Goal: Task Accomplishment & Management: Use online tool/utility

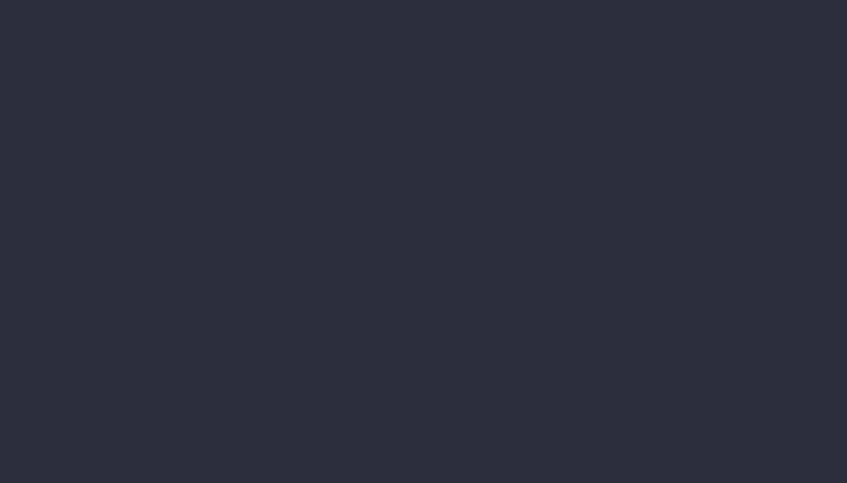
click at [109, 107] on li "Jobs" at bounding box center [67, 99] width 82 height 13
click at [115, 10] on div at bounding box center [436, 8] width 820 height 16
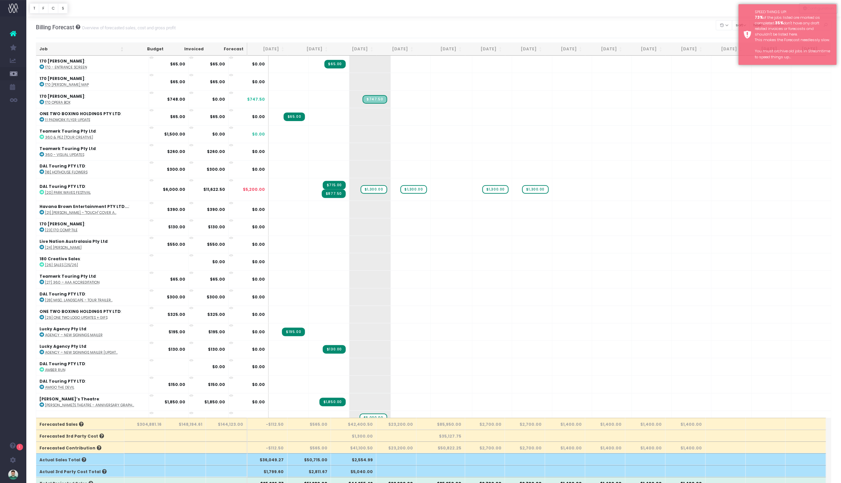
click at [189, 8] on div at bounding box center [433, 8] width 815 height 16
click at [364, 49] on th "[DATE]" at bounding box center [353, 49] width 45 height 13
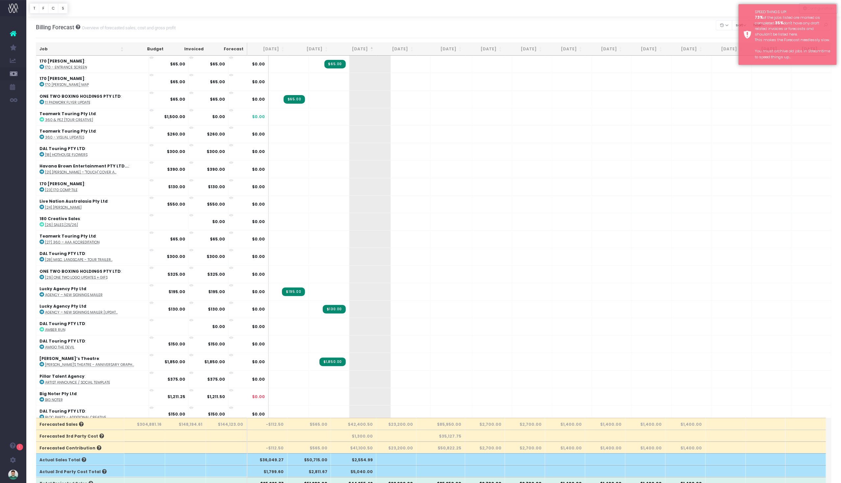
click at [367, 48] on th "[DATE]" at bounding box center [353, 49] width 45 height 13
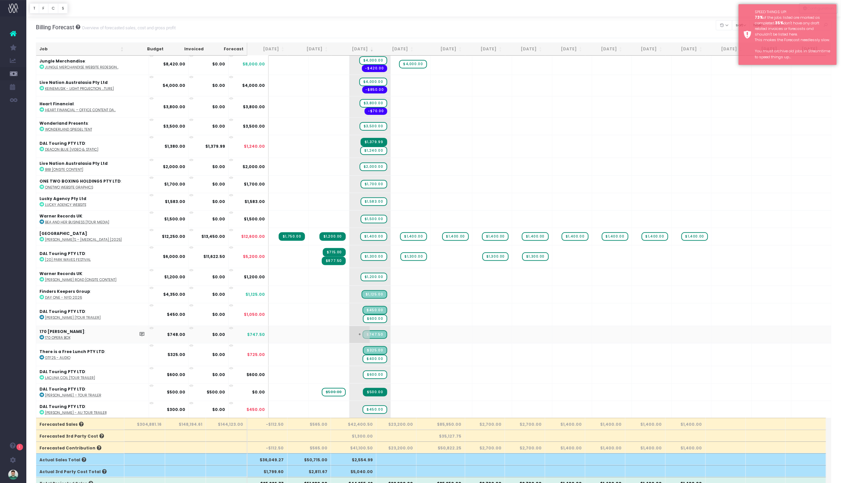
scroll to position [84, 0]
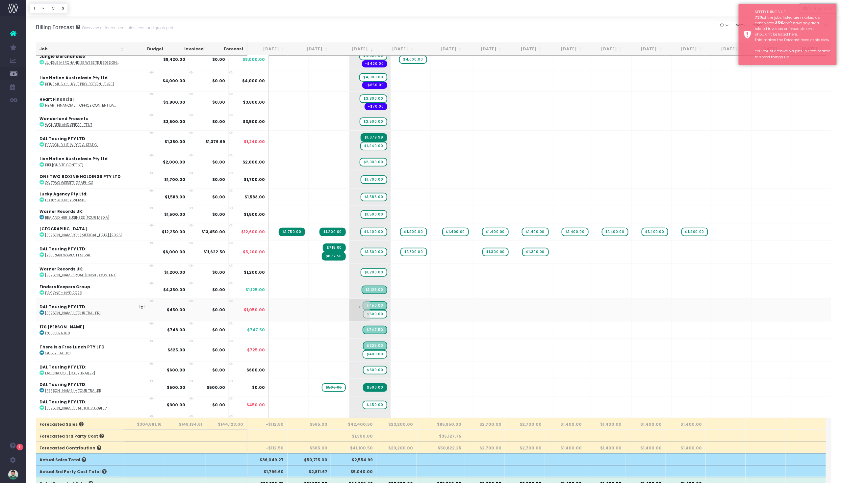
click at [365, 310] on span "$600.00" at bounding box center [375, 314] width 24 height 9
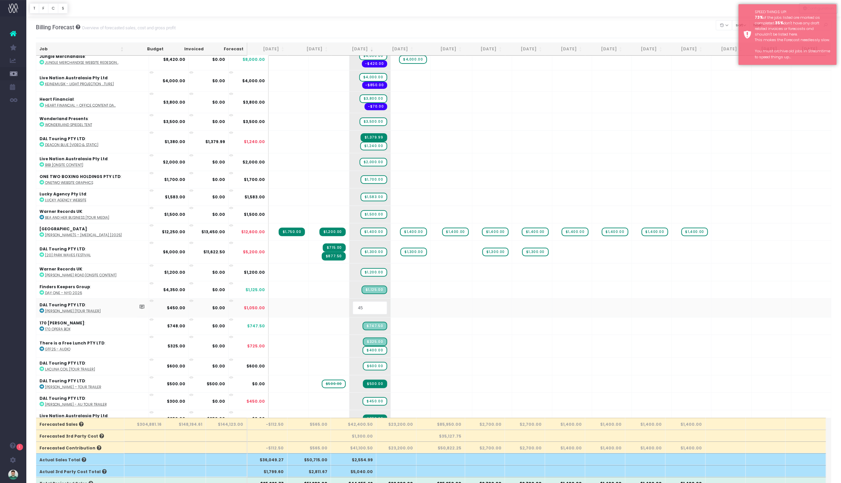
type input "4"
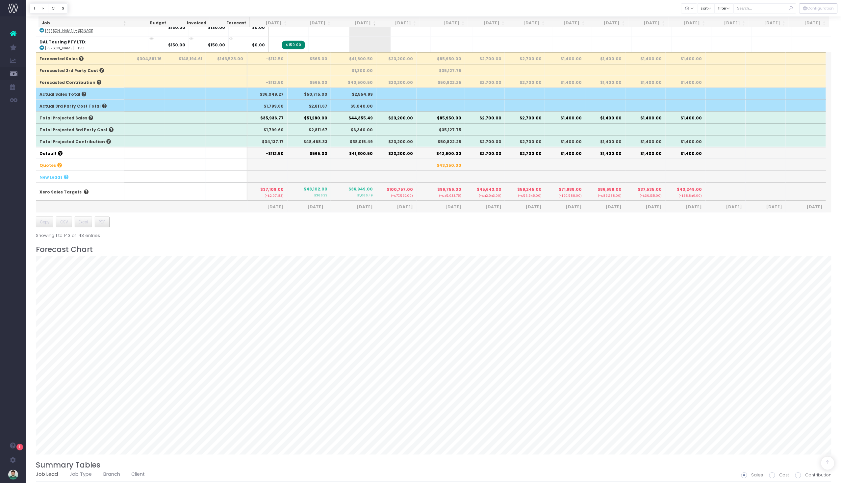
scroll to position [366, 0]
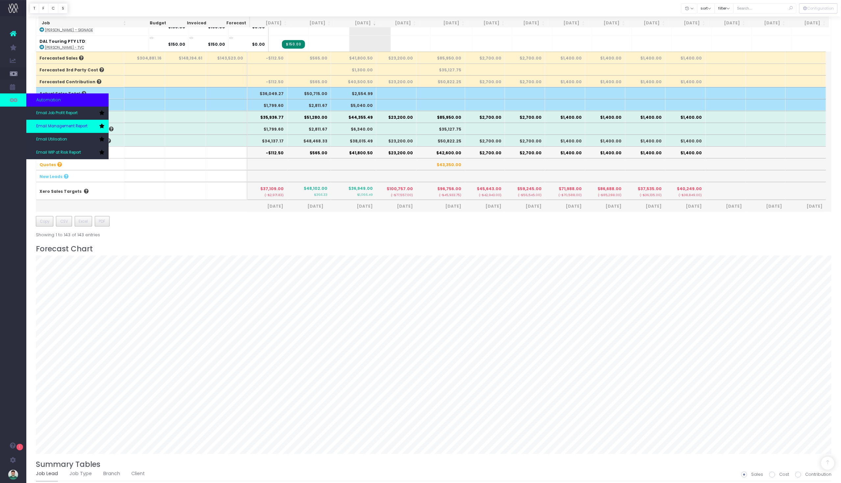
click at [56, 124] on span "Email Management Report" at bounding box center [61, 126] width 51 height 6
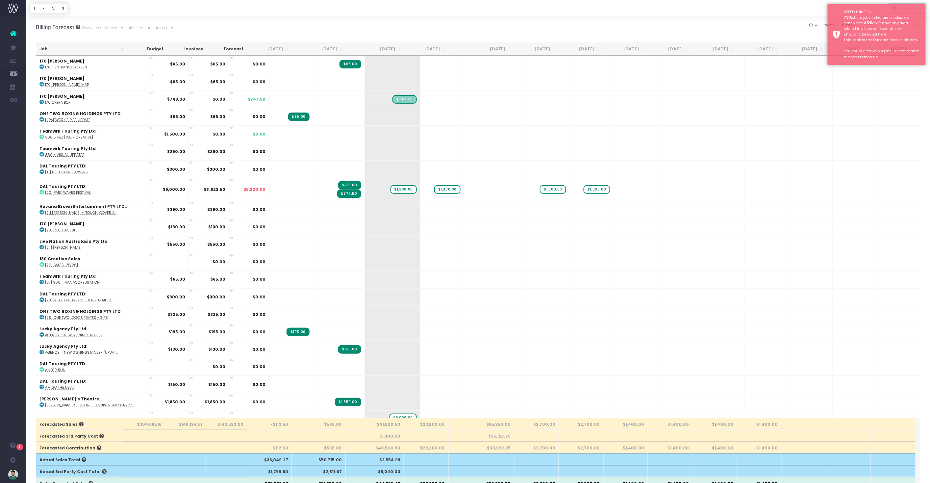
click at [262, 10] on div at bounding box center [478, 8] width 904 height 16
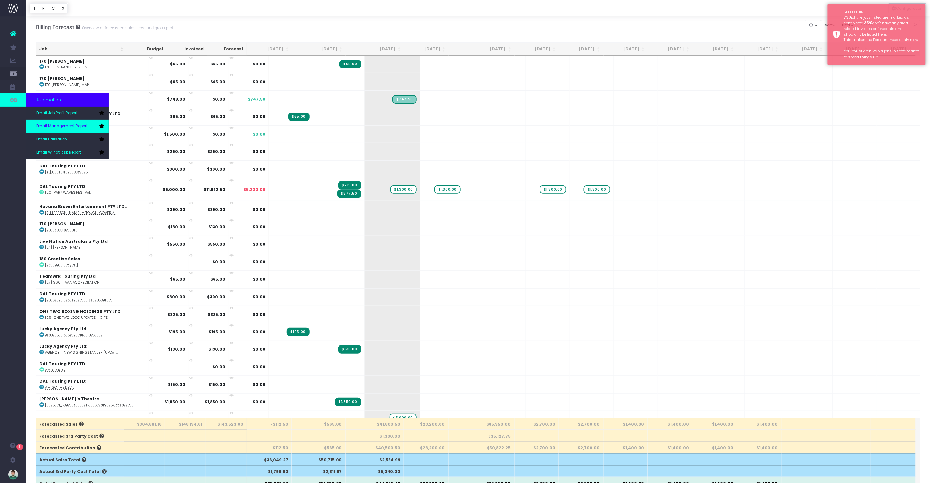
click at [61, 124] on span "Email Management Report" at bounding box center [61, 126] width 51 height 6
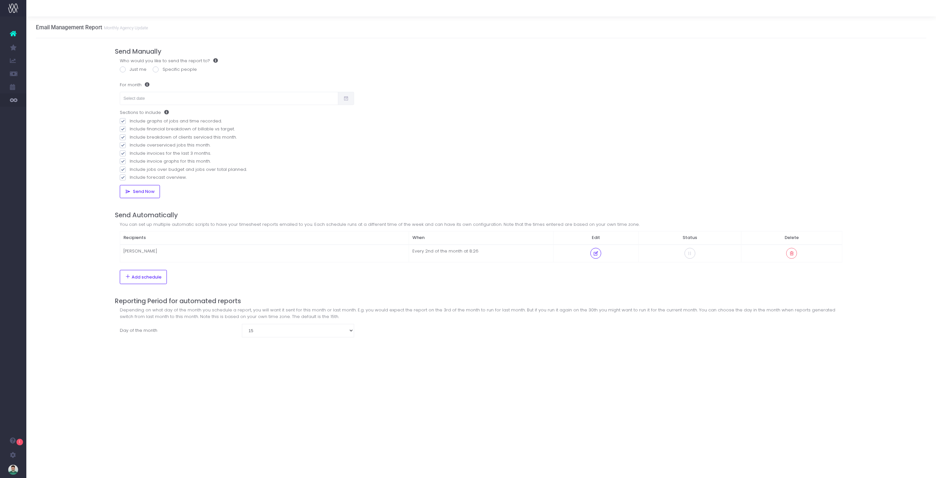
click at [120, 70] on span at bounding box center [123, 69] width 6 height 6
click at [130, 70] on input "Just me" at bounding box center [132, 68] width 4 height 4
radio input "true"
click at [143, 102] on input "text" at bounding box center [229, 98] width 219 height 13
click at [129, 116] on th "«" at bounding box center [129, 113] width 12 height 10
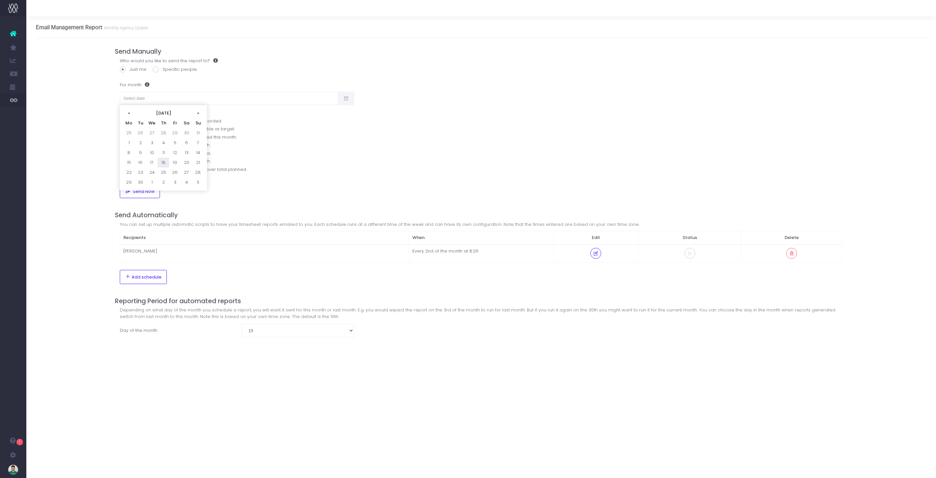
click at [159, 164] on td "18" at bounding box center [164, 163] width 12 height 10
type input "18/09/2025"
click at [149, 190] on span "Send Now" at bounding box center [143, 191] width 24 height 5
